Goal: Task Accomplishment & Management: Manage account settings

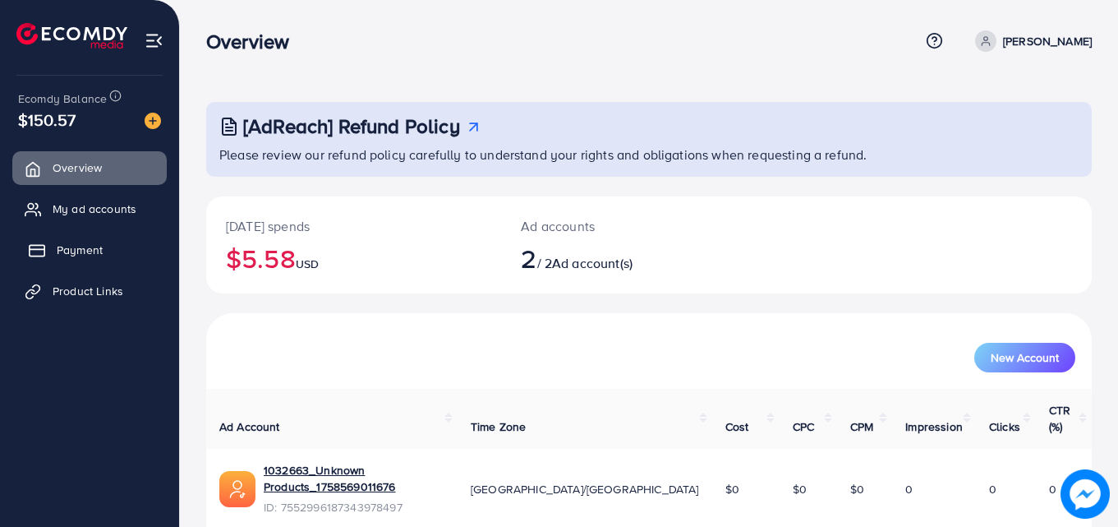
click at [59, 257] on span "Payment" at bounding box center [80, 250] width 46 height 16
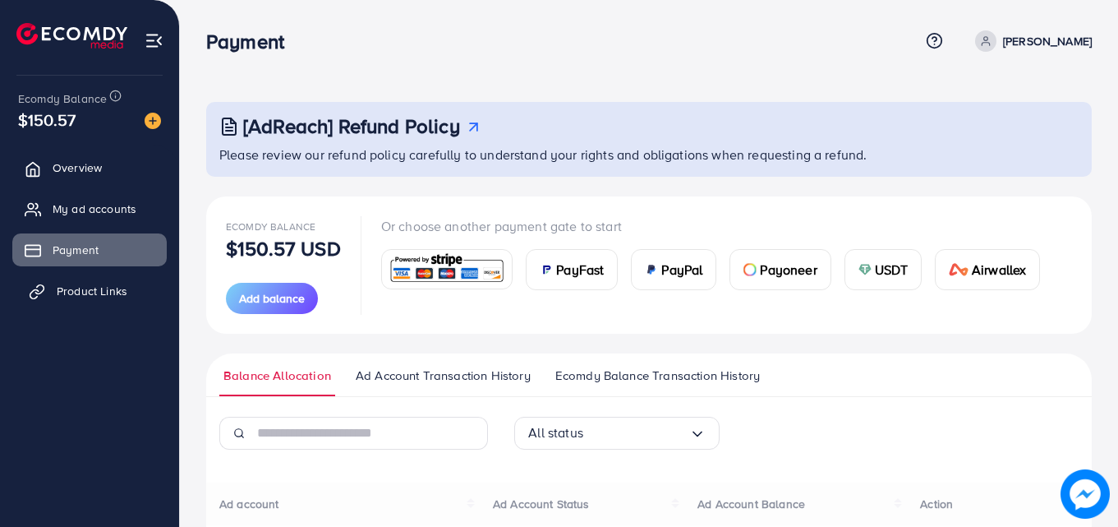
click at [70, 289] on span "Product Links" at bounding box center [92, 291] width 71 height 16
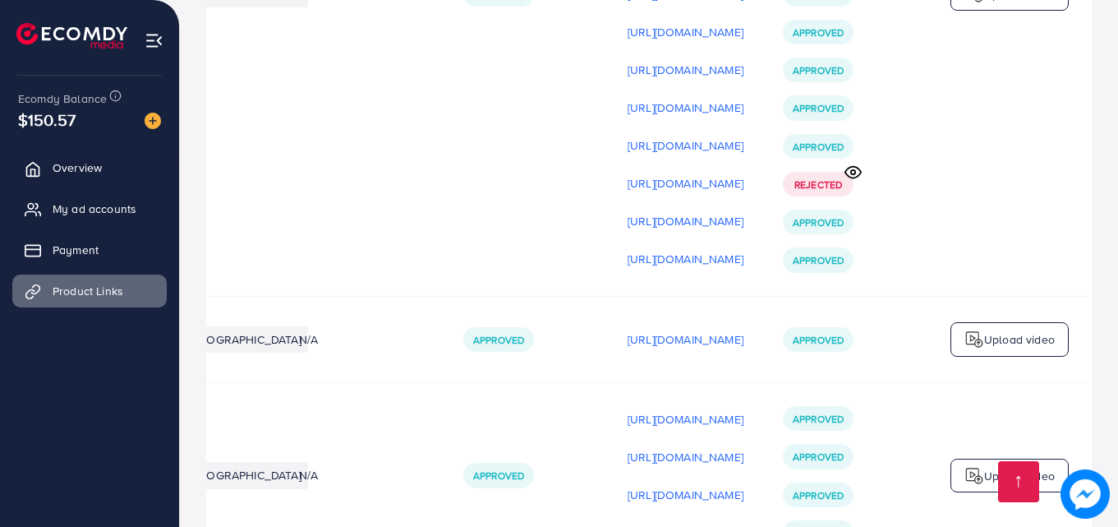
scroll to position [509, 0]
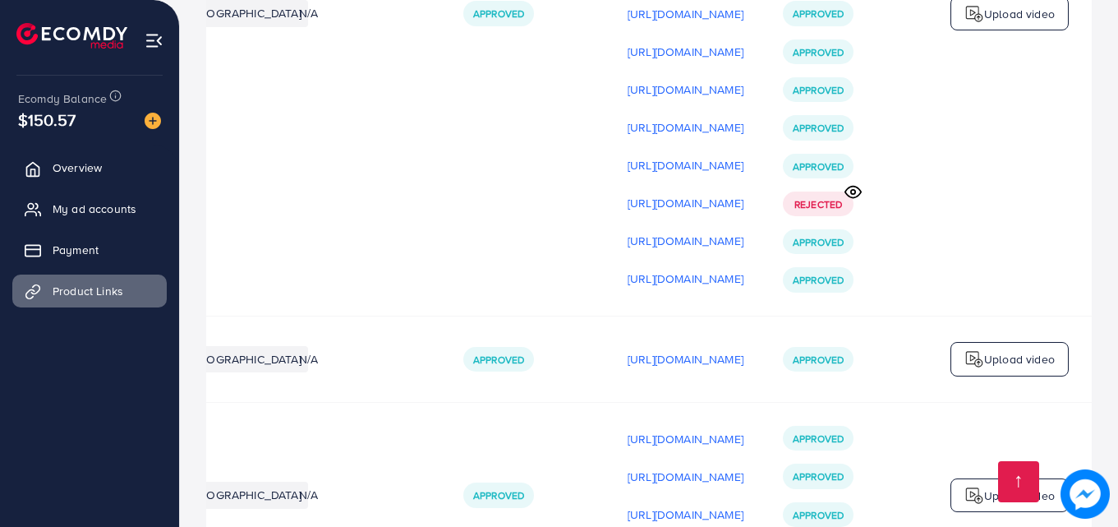
click at [855, 194] on circle at bounding box center [853, 192] width 4 height 4
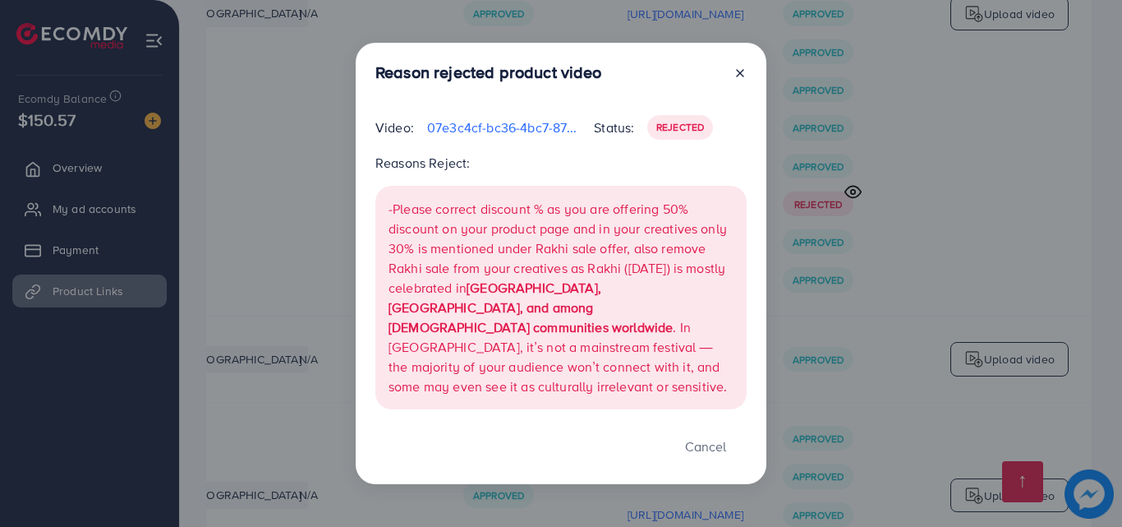
click at [734, 80] on icon at bounding box center [740, 73] width 13 height 13
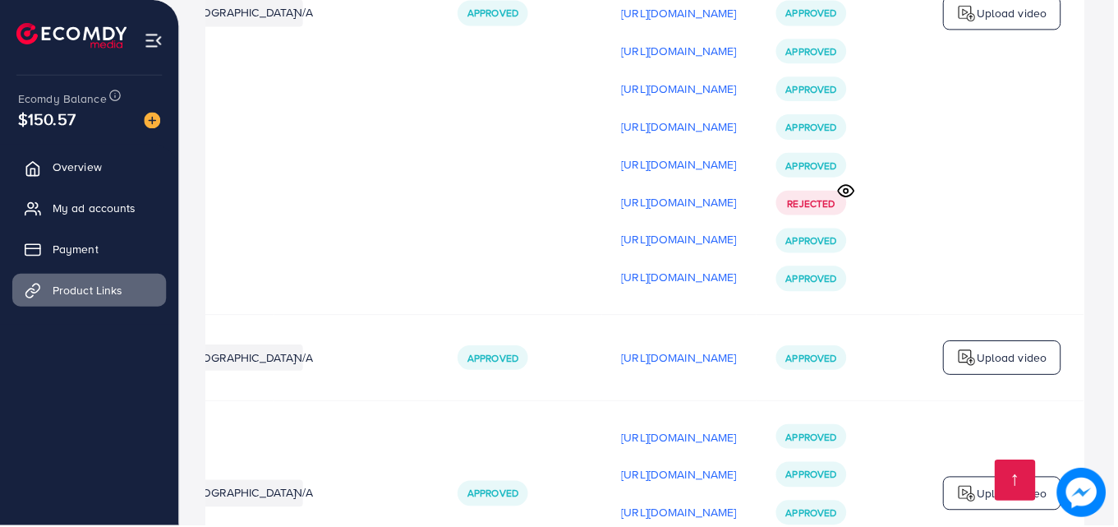
scroll to position [0, 412]
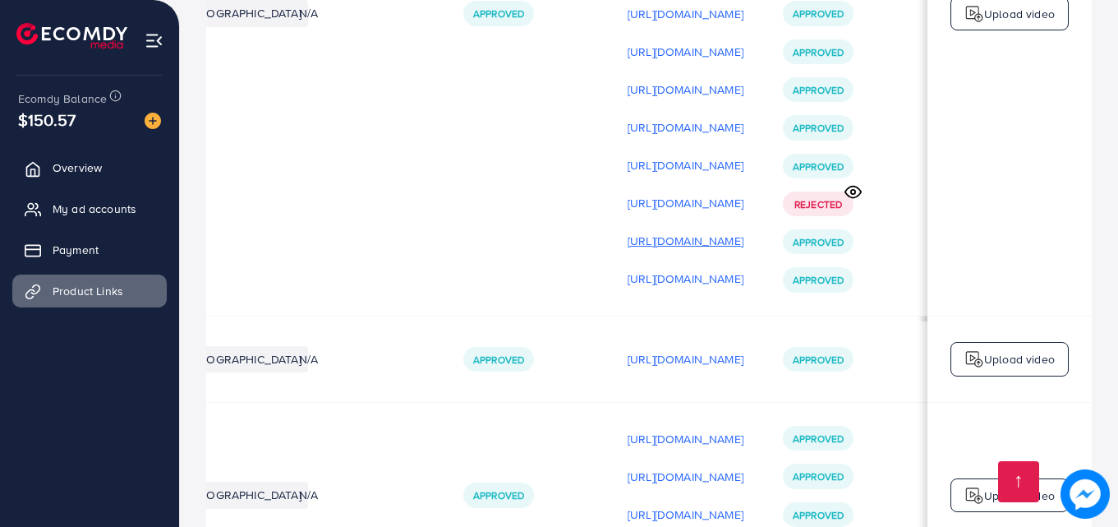
click at [688, 246] on p "[URL][DOMAIN_NAME]" at bounding box center [686, 241] width 116 height 20
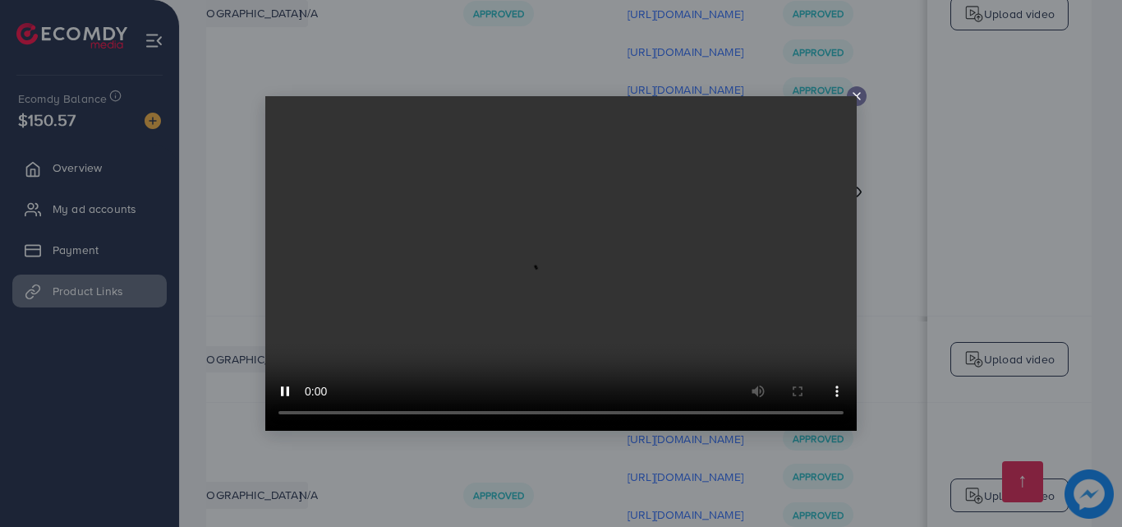
click at [856, 88] on div at bounding box center [857, 96] width 20 height 20
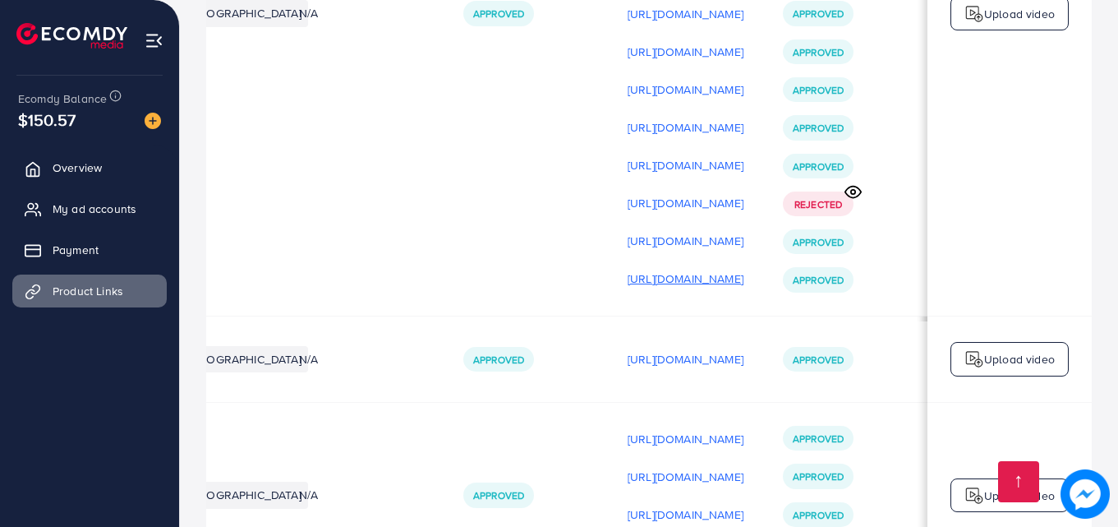
click at [645, 288] on p "[URL][DOMAIN_NAME]" at bounding box center [686, 279] width 116 height 20
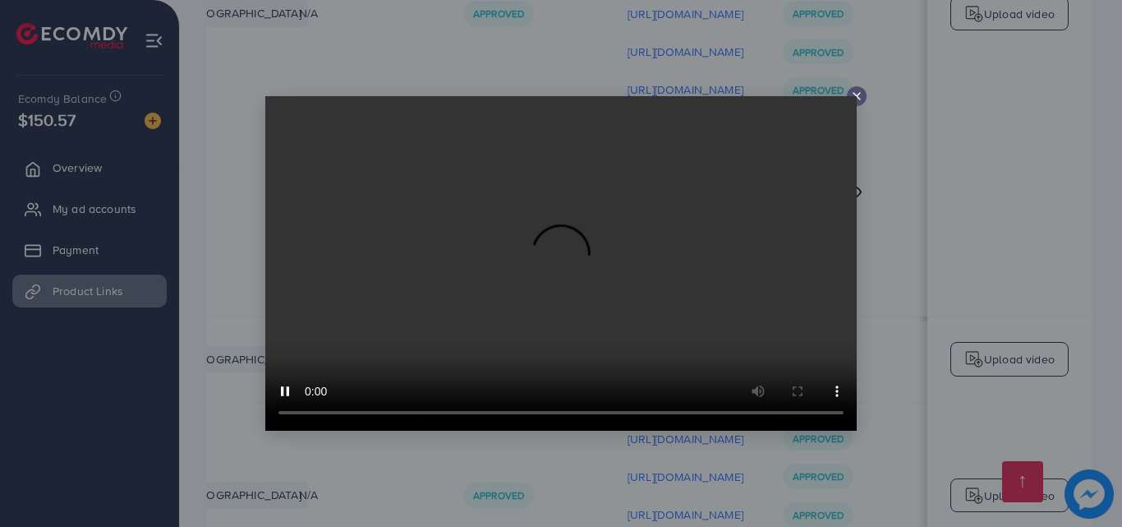
click at [864, 90] on div at bounding box center [857, 96] width 20 height 20
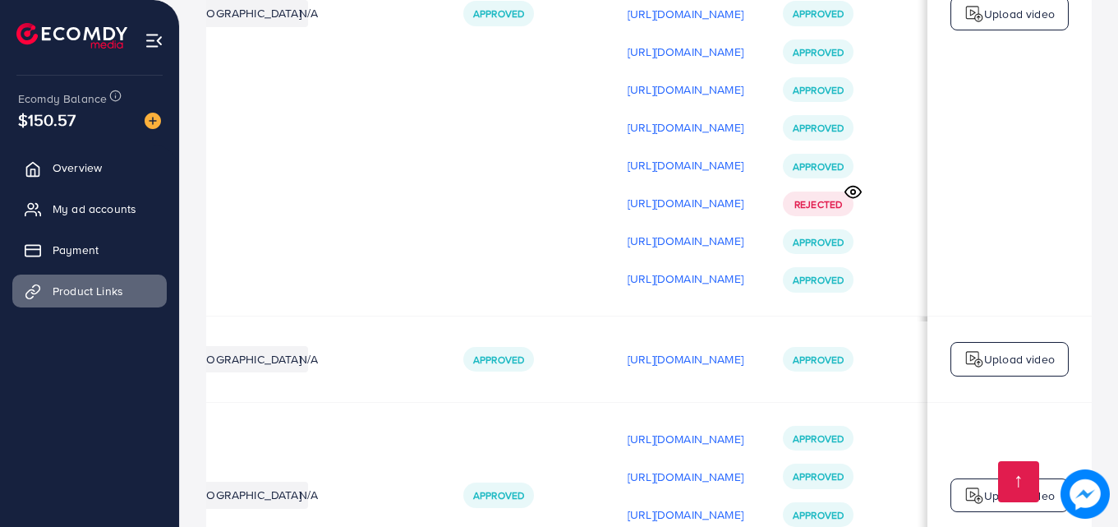
click at [672, 270] on div "[URL][DOMAIN_NAME] [URL][DOMAIN_NAME] [URL][DOMAIN_NAME] [URL][DOMAIN_NAME] [UR…" at bounding box center [686, 14] width 116 height 554
click at [667, 276] on p "[URL][DOMAIN_NAME]" at bounding box center [686, 279] width 116 height 20
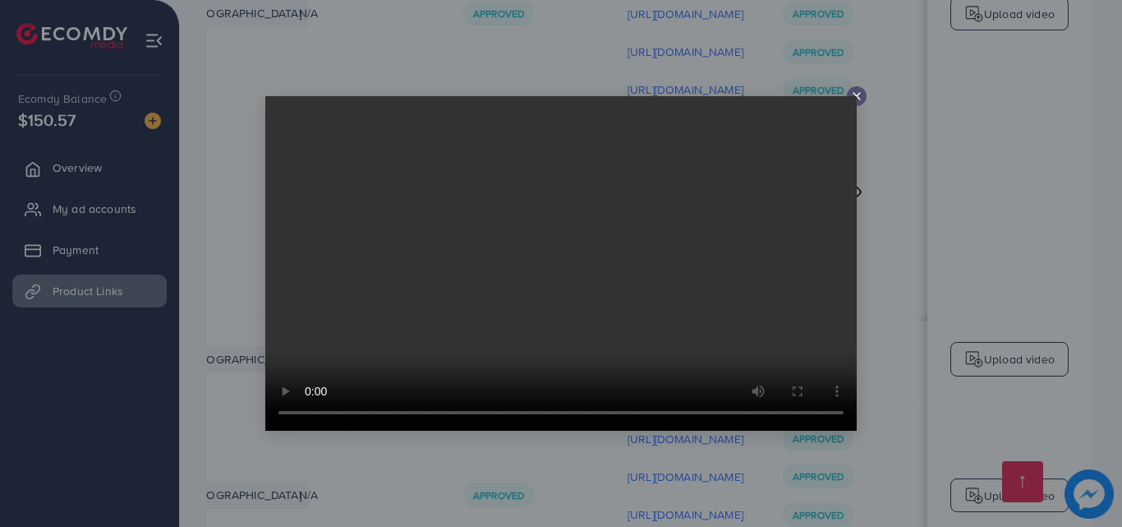
click at [850, 99] on video at bounding box center [561, 263] width 592 height 334
click at [862, 90] on icon at bounding box center [856, 96] width 13 height 13
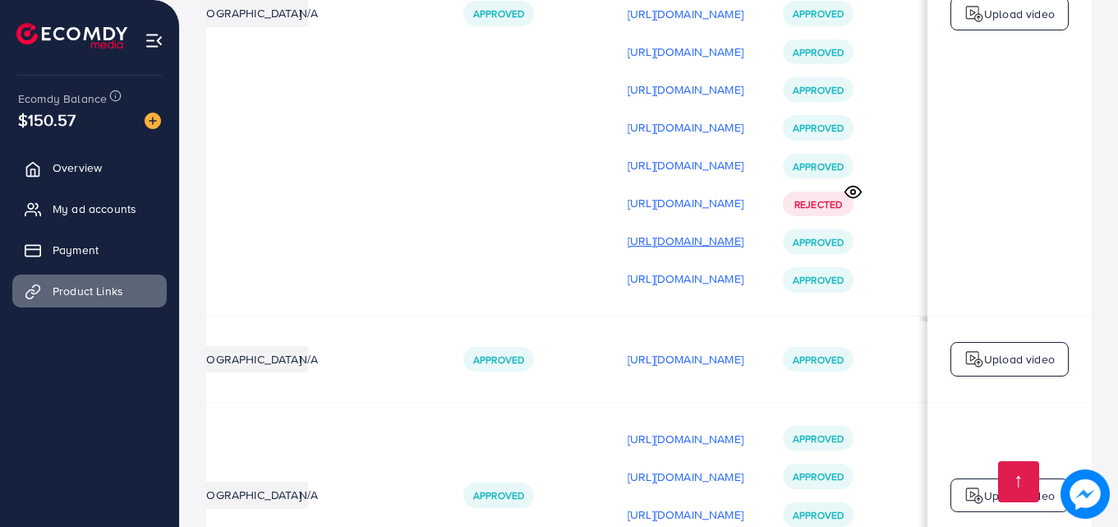
click at [628, 247] on p "[URL][DOMAIN_NAME]" at bounding box center [686, 241] width 116 height 20
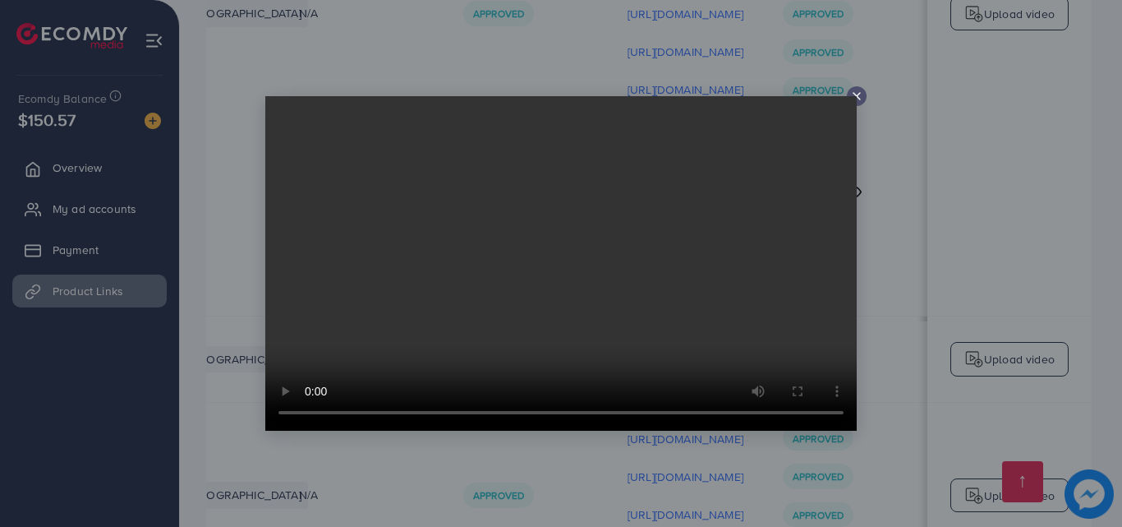
click at [850, 89] on div at bounding box center [857, 96] width 20 height 20
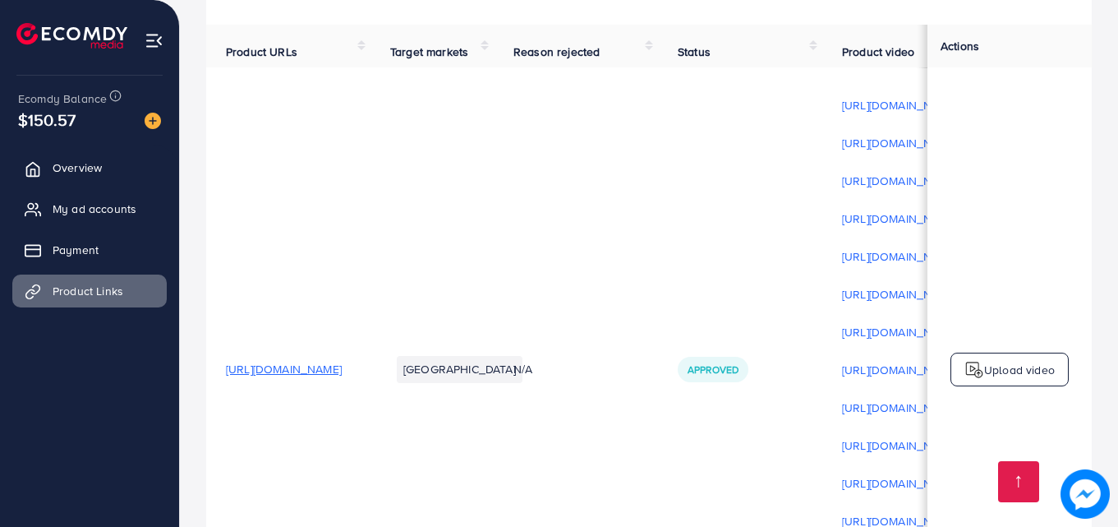
scroll to position [249, 0]
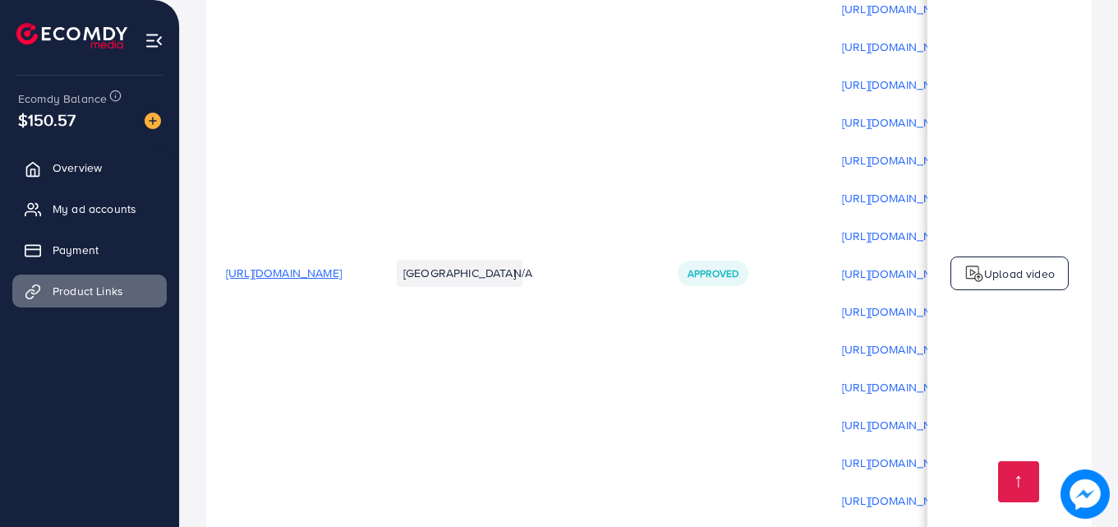
click at [342, 281] on span "[URL][DOMAIN_NAME]" at bounding box center [284, 273] width 116 height 16
click at [90, 208] on span "My ad accounts" at bounding box center [99, 208] width 84 height 16
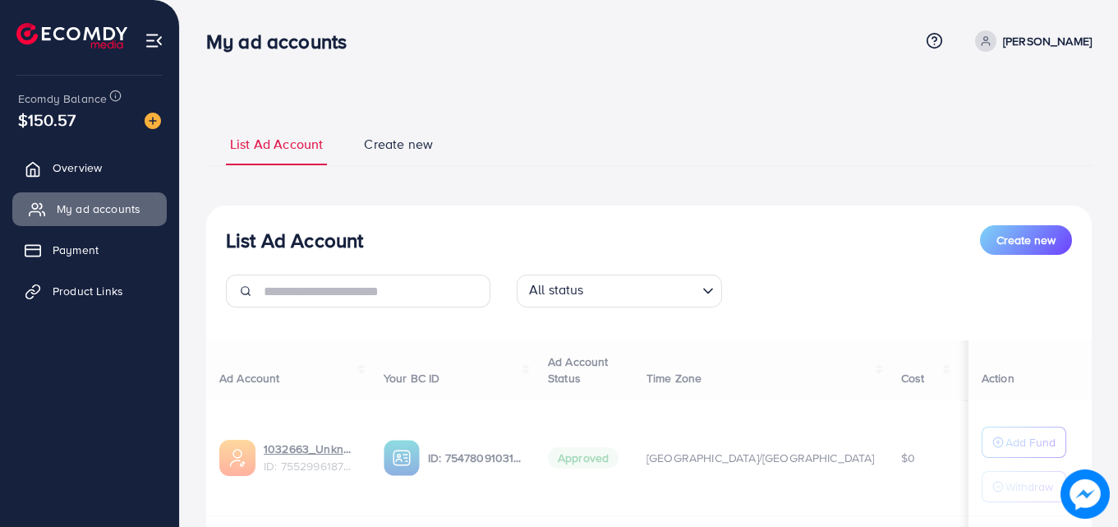
click at [90, 208] on span "My ad accounts" at bounding box center [99, 208] width 84 height 16
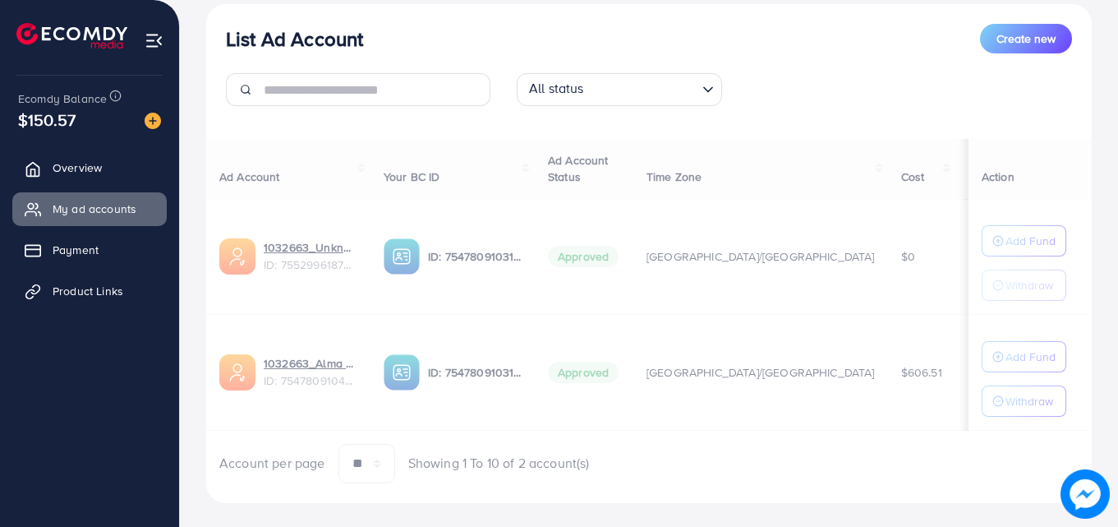
scroll to position [223, 0]
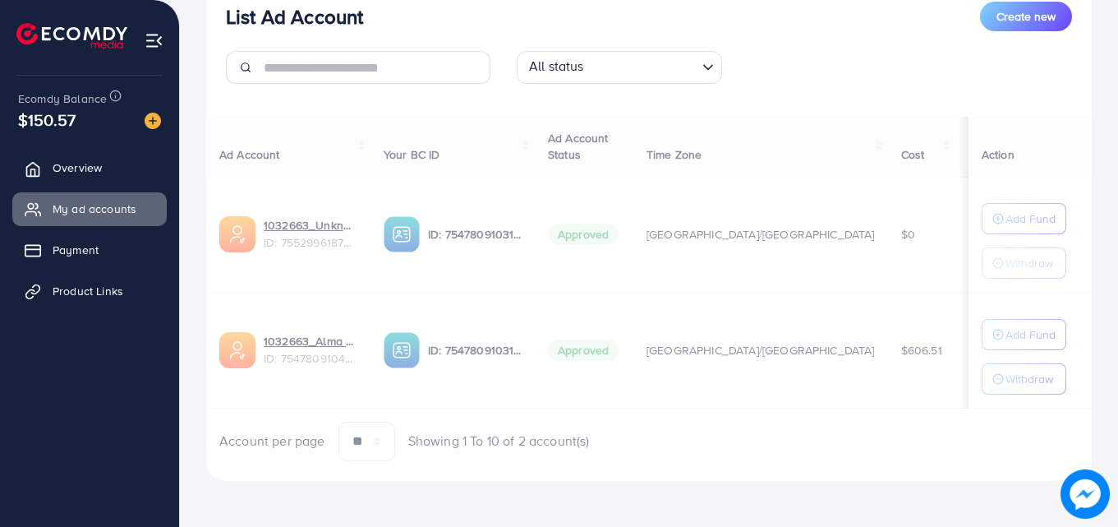
click at [333, 344] on div "Ad Account Your BC ID Ad Account Status Time Zone Cost Balance Action 1032663_U…" at bounding box center [649, 289] width 886 height 344
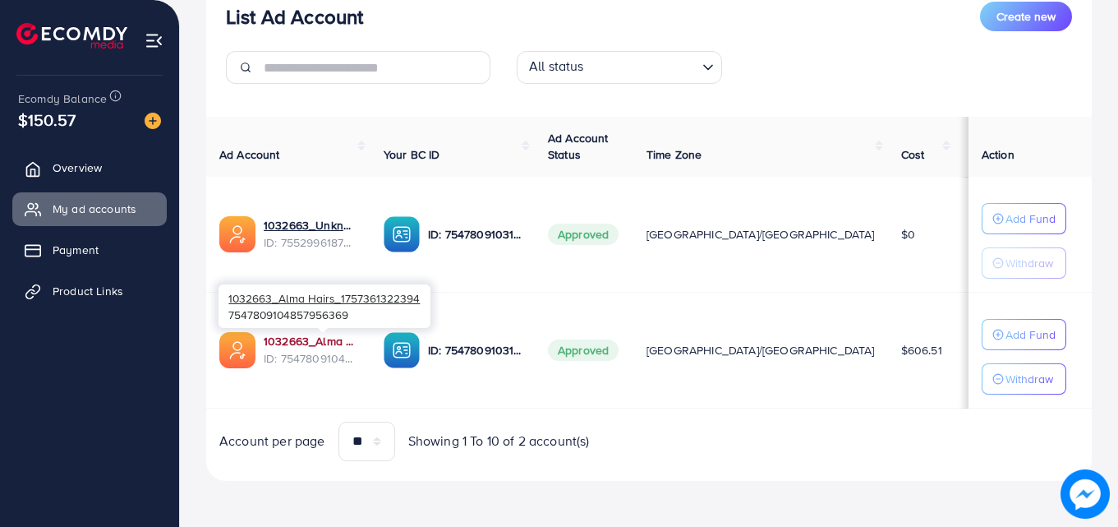
click at [333, 345] on link "1032663_Alma Hairs_1757361322394" at bounding box center [311, 341] width 94 height 16
